Goal: Use online tool/utility: Utilize a website feature to perform a specific function

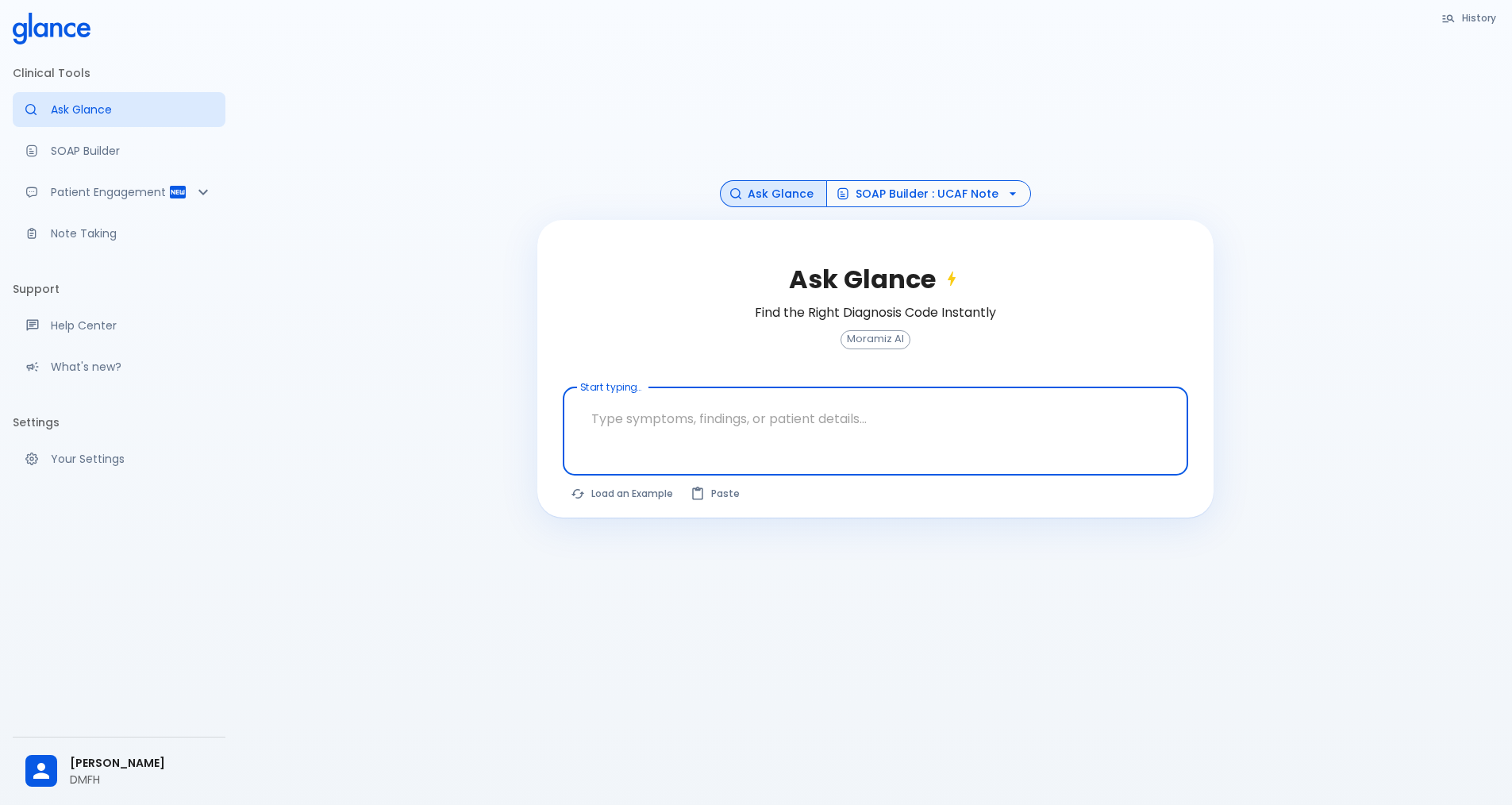
click at [1005, 191] on icon "button" at bounding box center [1013, 194] width 16 height 16
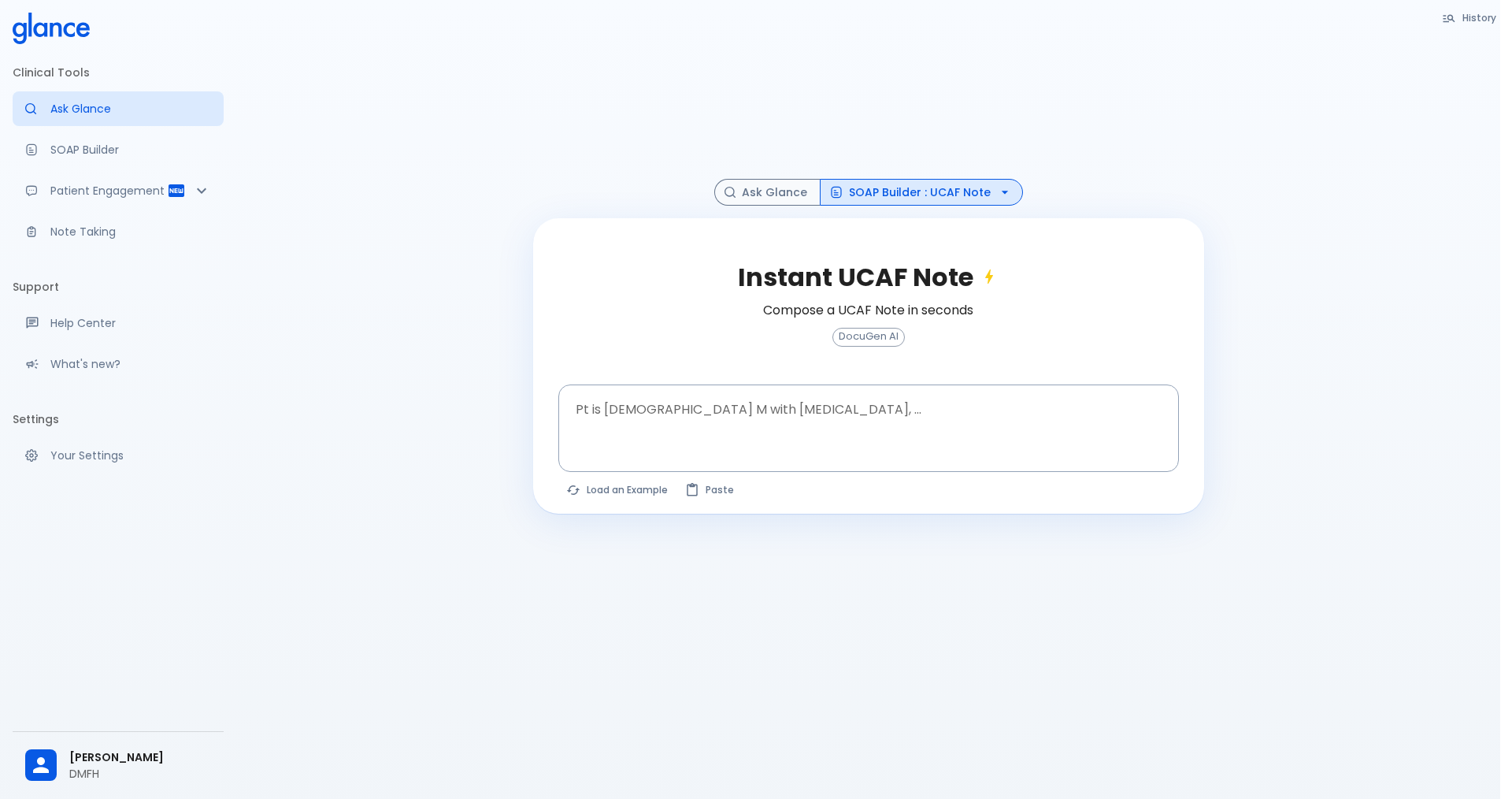
click at [679, 428] on textarea "Pt is [DEMOGRAPHIC_DATA] M with [MEDICAL_DATA], ..." at bounding box center [868, 415] width 599 height 50
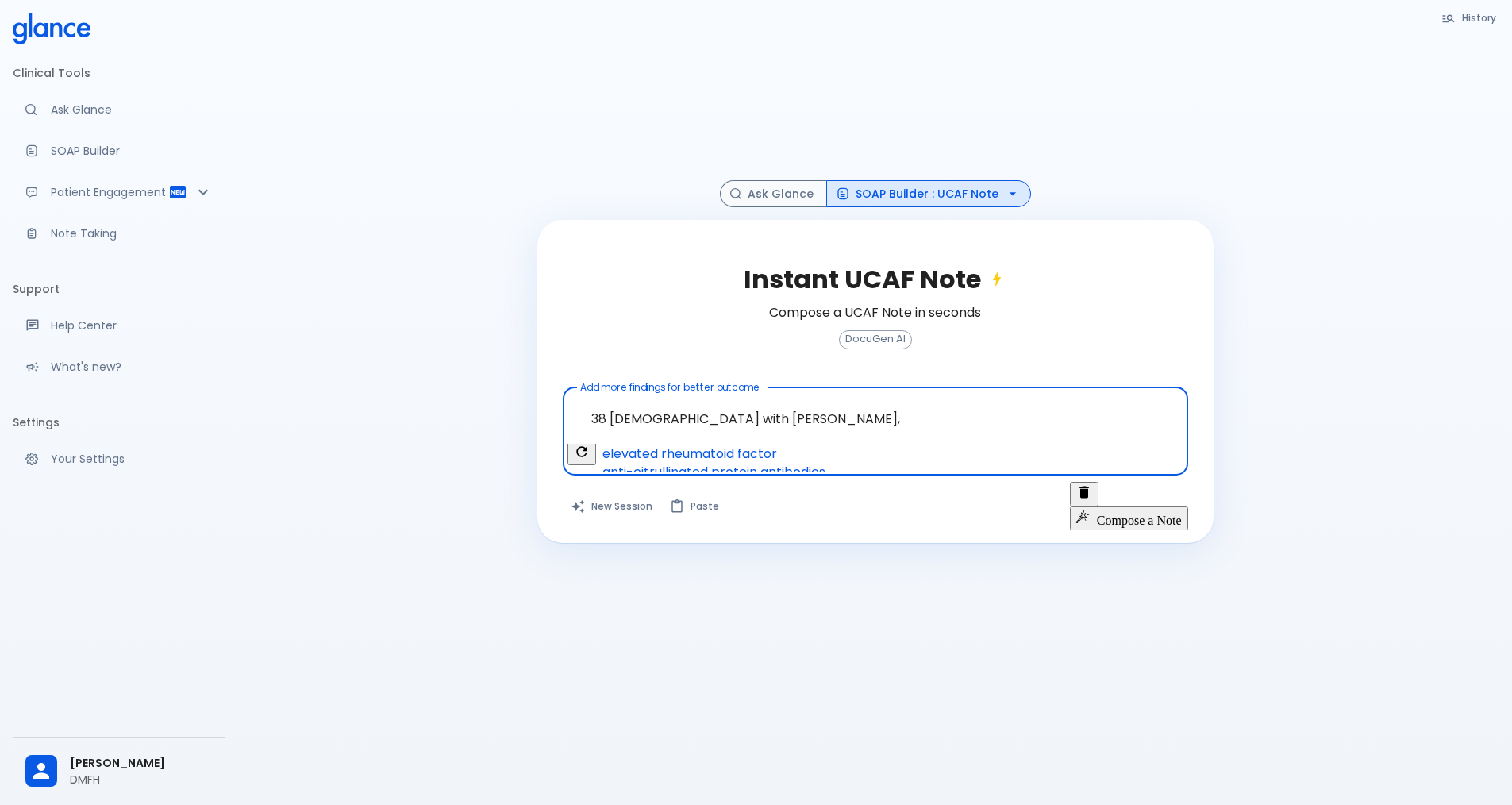
paste textarea "[DATE] started with [MEDICAL_DATA] 15mg, some gastric upset and [MEDICAL_DATA],…"
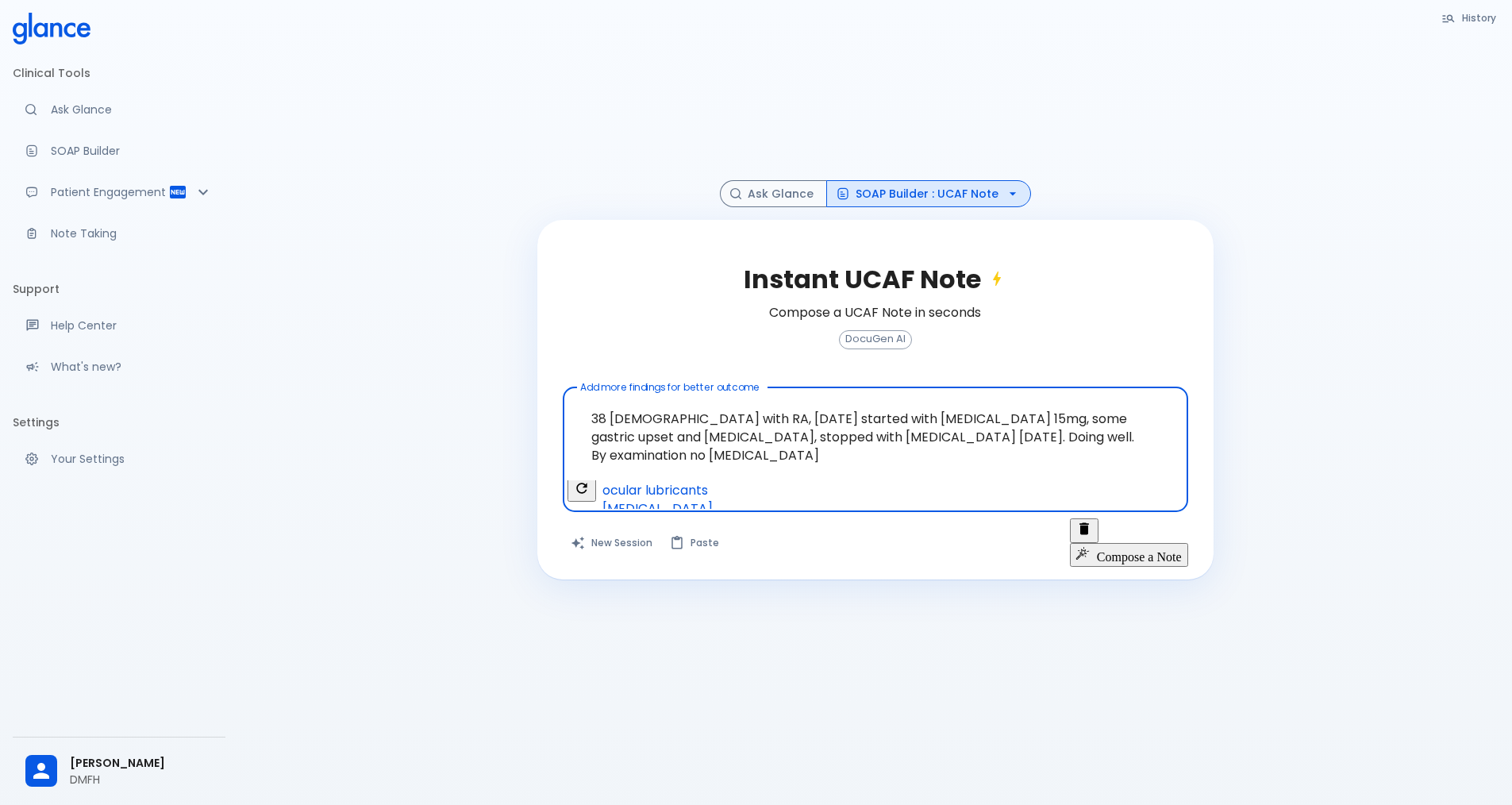
type textarea "38 [DEMOGRAPHIC_DATA] with RA, [DATE] started with [MEDICAL_DATA] 15mg, some ga…"
click at [1151, 543] on button "Compose a Note" at bounding box center [1129, 554] width 118 height 24
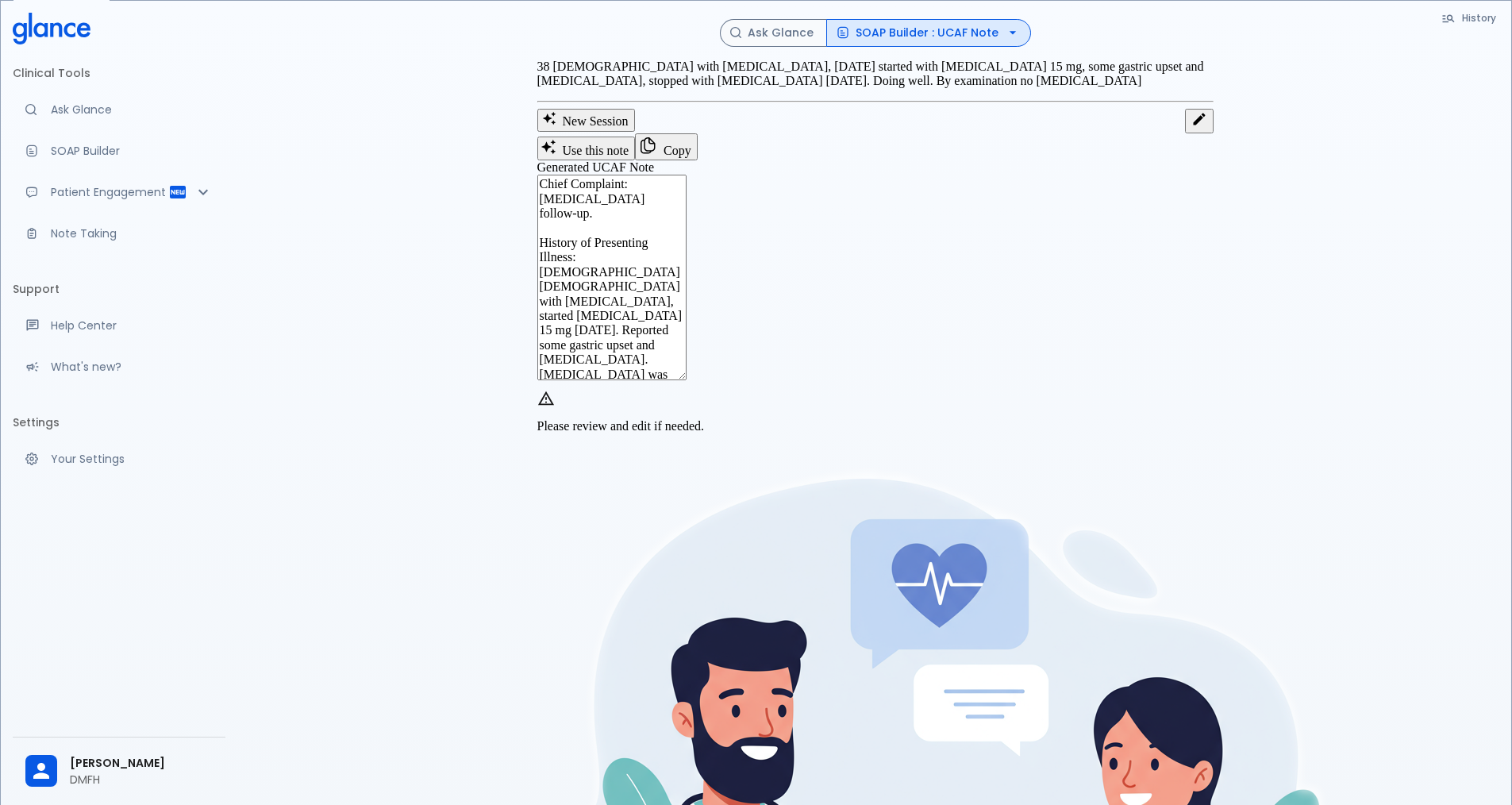
click at [687, 342] on textarea "Chief Complaint: [MEDICAL_DATA] follow-up. History of Presenting Illness: [DEMO…" at bounding box center [612, 277] width 149 height 205
click at [687, 332] on textarea "Chief Complaint: [MEDICAL_DATA] follow-up. History of Presenting Illness: [DEMO…" at bounding box center [612, 277] width 149 height 205
drag, startPoint x: 1065, startPoint y: 334, endPoint x: 1078, endPoint y: 333, distance: 13.0
click at [687, 333] on textarea "Chief Complaint: [MEDICAL_DATA] follow-up. History of Presenting Illness: [DEMO…" at bounding box center [612, 277] width 149 height 205
click at [687, 360] on textarea "Chief Complaint: [MEDICAL_DATA] follow-up. History of Presenting Illness: [DEMO…" at bounding box center [612, 277] width 149 height 205
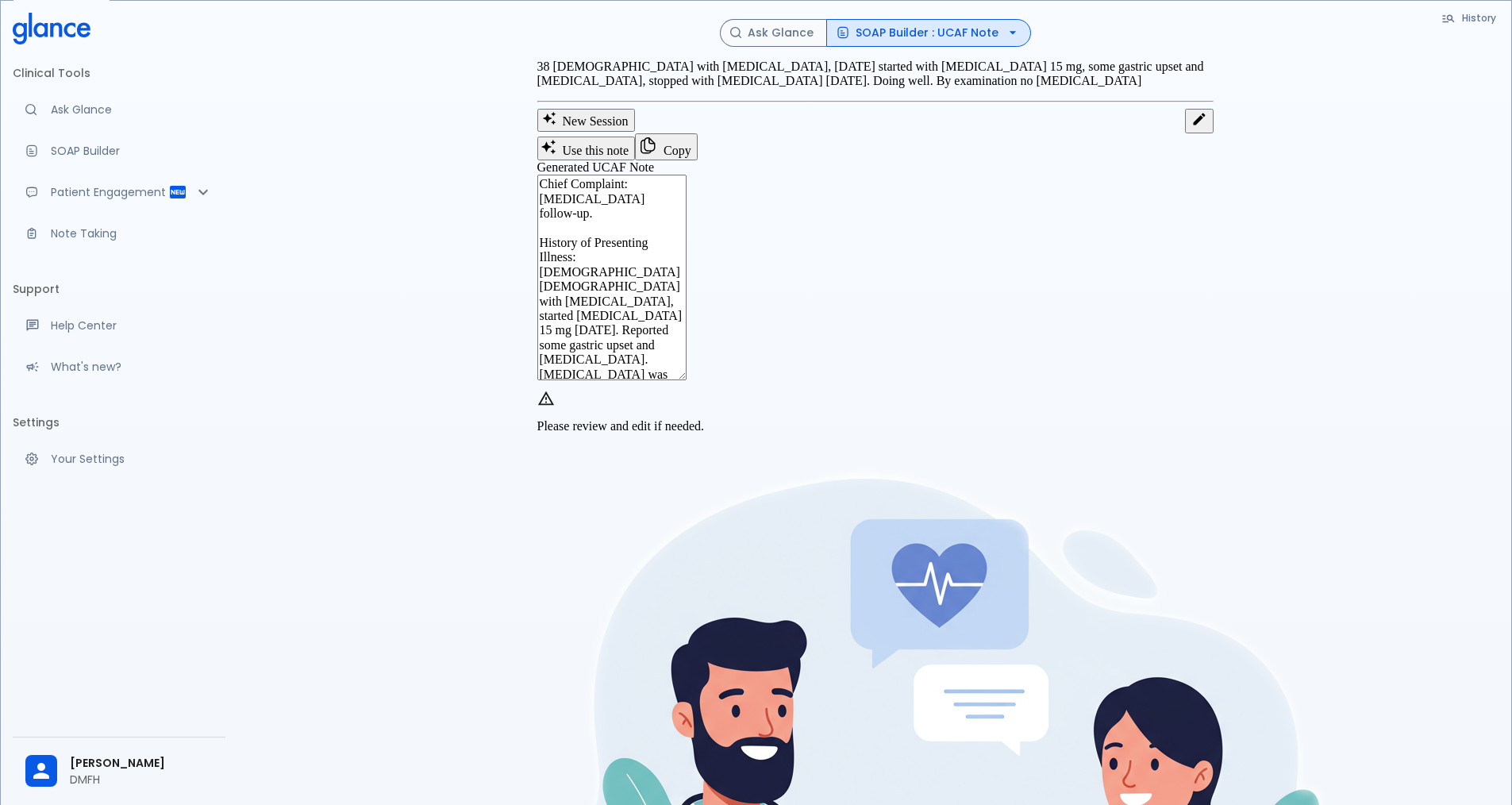
drag, startPoint x: 950, startPoint y: 351, endPoint x: 764, endPoint y: 310, distance: 190.5
click at [687, 310] on textarea "Chief Complaint: [MEDICAL_DATA] follow-up. History of Presenting Illness: [DEMO…" at bounding box center [612, 277] width 149 height 205
click at [687, 381] on textarea "Chief Complaint: [MEDICAL_DATA] follow-up. History of Presenting Illness: [DEMO…" at bounding box center [612, 277] width 149 height 205
click at [687, 377] on textarea "Chief Complaint: [MEDICAL_DATA] follow-up. History of Presenting Illness: [DEMO…" at bounding box center [612, 277] width 149 height 205
click at [687, 381] on textarea "Chief Complaint: [MEDICAL_DATA] follow-up. History of Presenting Illness: [DEMO…" at bounding box center [612, 277] width 149 height 205
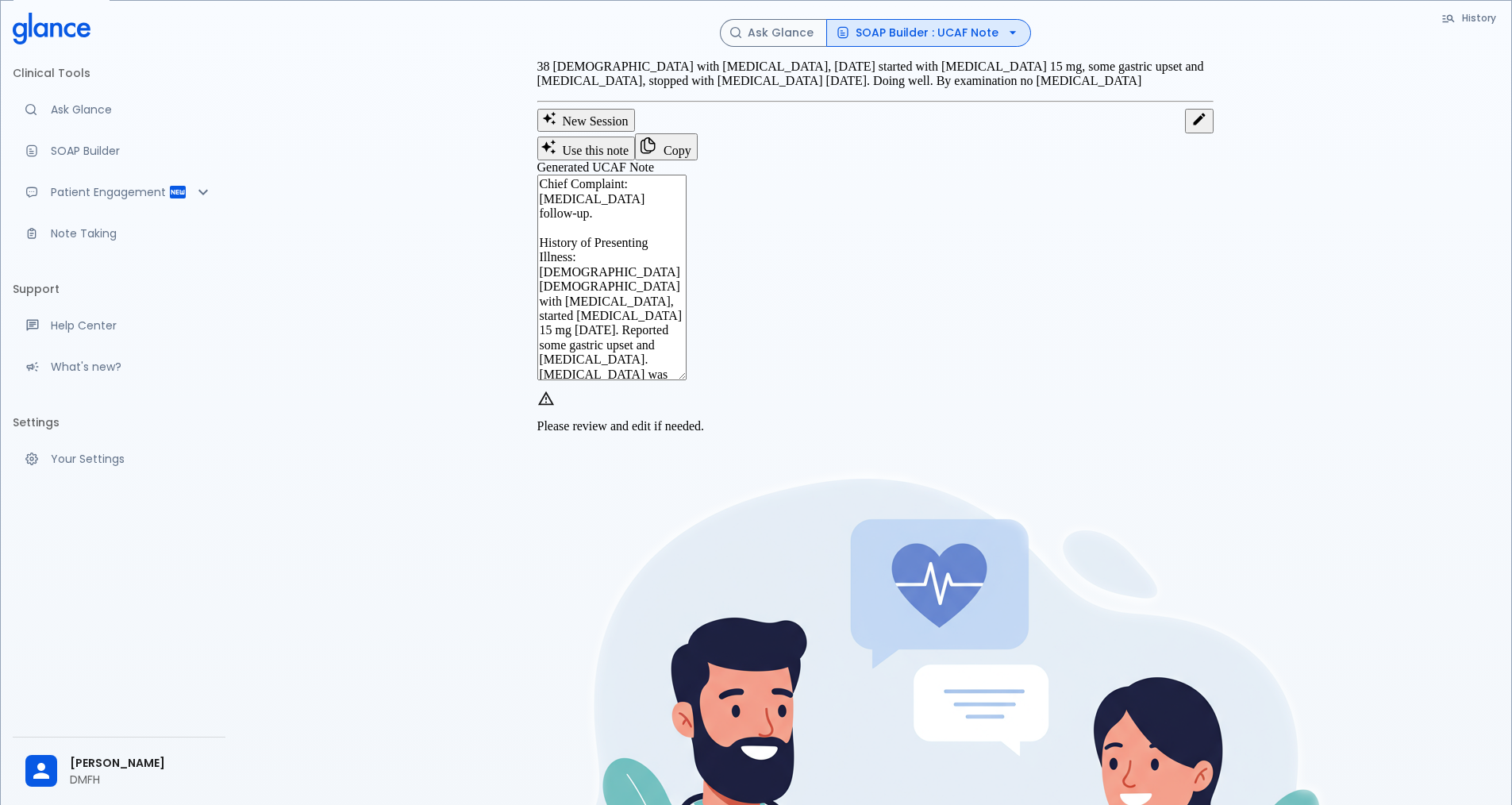
drag, startPoint x: 985, startPoint y: 389, endPoint x: 728, endPoint y: 389, distance: 257.0
click at [687, 381] on textarea "Chief Complaint: [MEDICAL_DATA] follow-up. History of Presenting Illness: [DEMO…" at bounding box center [612, 277] width 149 height 205
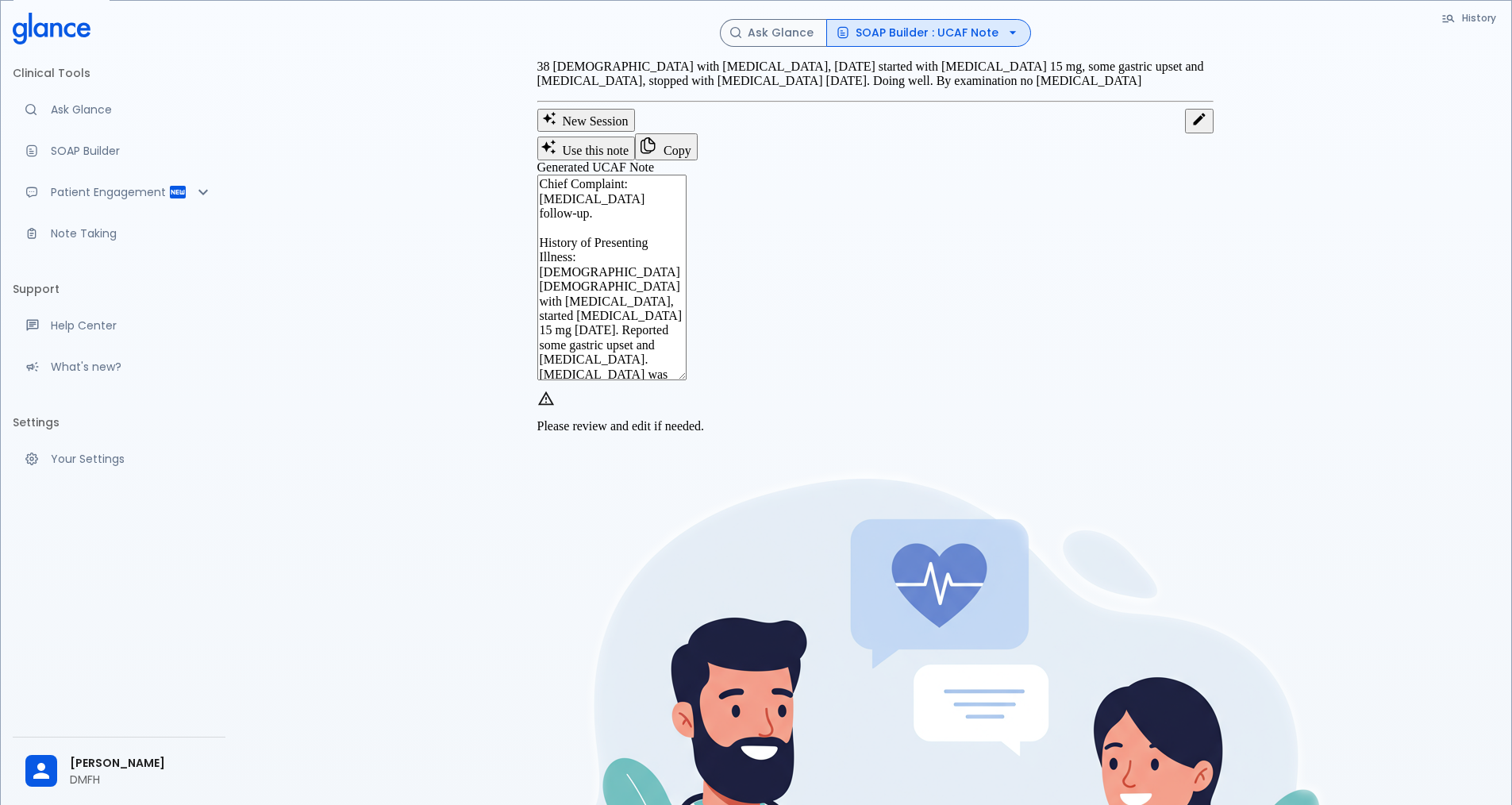
click at [687, 381] on textarea "Chief Complaint: [MEDICAL_DATA] follow-up. History of Presenting Illness: [DEMO…" at bounding box center [612, 277] width 149 height 205
drag, startPoint x: 852, startPoint y: 458, endPoint x: 649, endPoint y: 425, distance: 205.7
click at [649, 381] on textarea "Chief Complaint: [MEDICAL_DATA] follow-up. History of Presenting Illness: [DEMO…" at bounding box center [612, 277] width 149 height 205
click at [687, 381] on textarea "Chief Complaint: [MEDICAL_DATA] follow-up. History of Presenting Illness: [DEMO…" at bounding box center [612, 277] width 149 height 205
click at [593, 131] on button "New Session" at bounding box center [586, 119] width 97 height 22
